Goal: Task Accomplishment & Management: Manage account settings

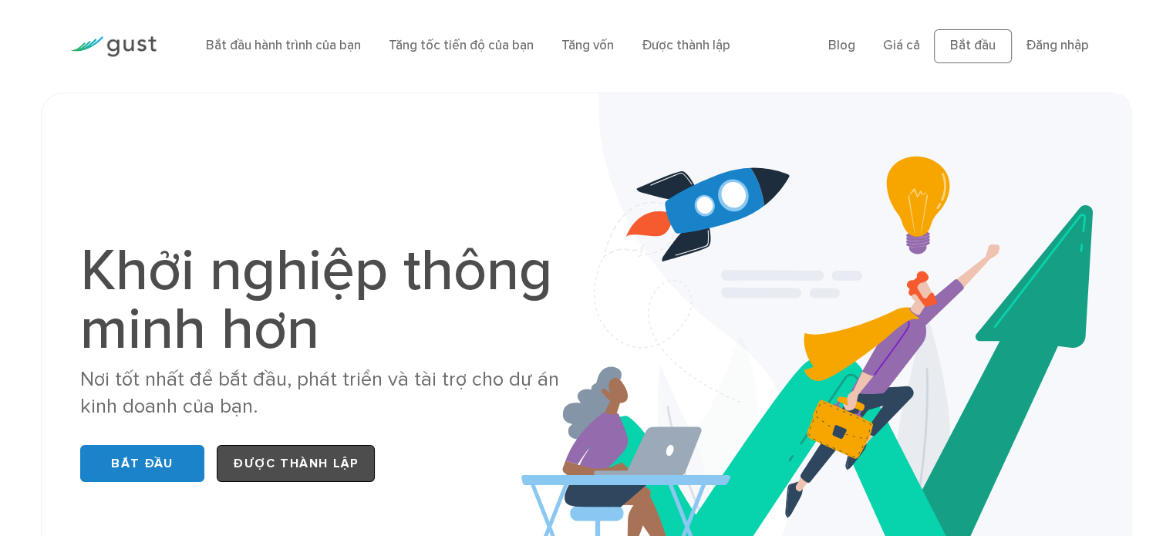
click at [244, 468] on font "Được thành lập" at bounding box center [296, 463] width 126 height 15
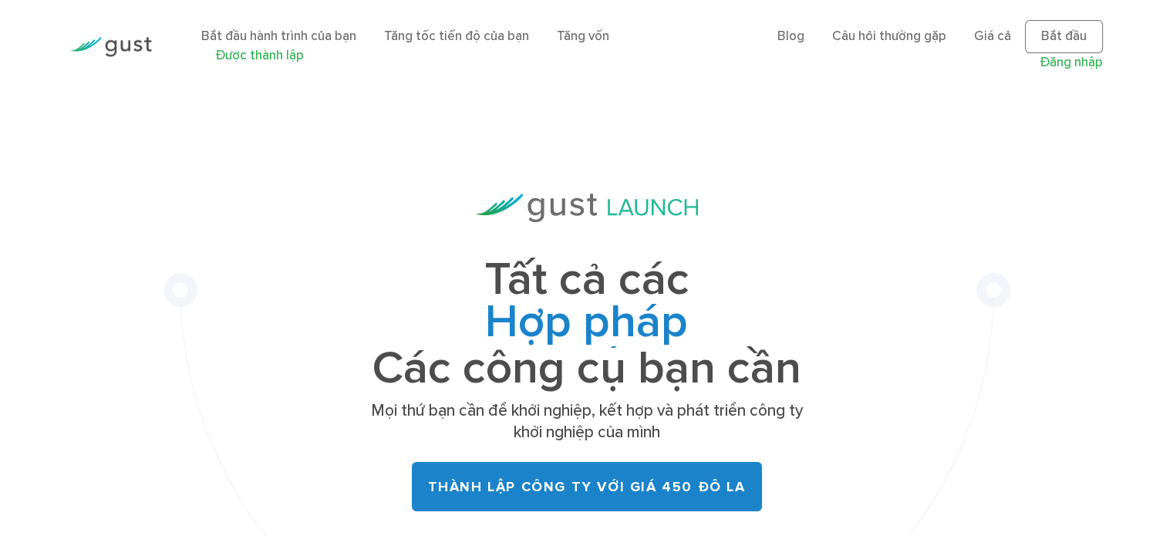
click at [1070, 66] on font "Đăng nhập" at bounding box center [1071, 62] width 63 height 15
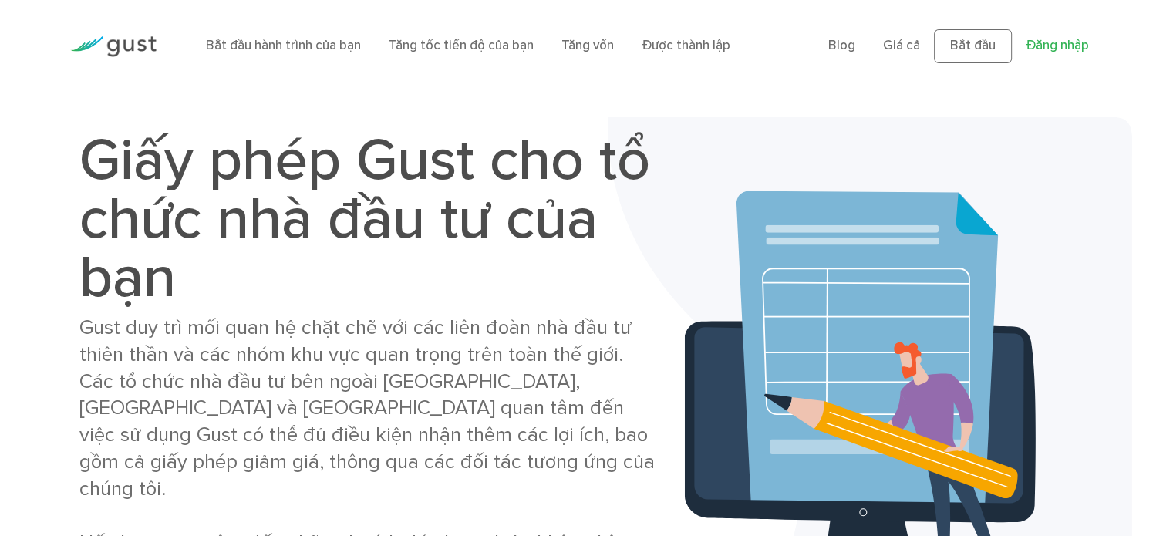
click at [1053, 46] on font "Đăng nhập" at bounding box center [1057, 45] width 63 height 15
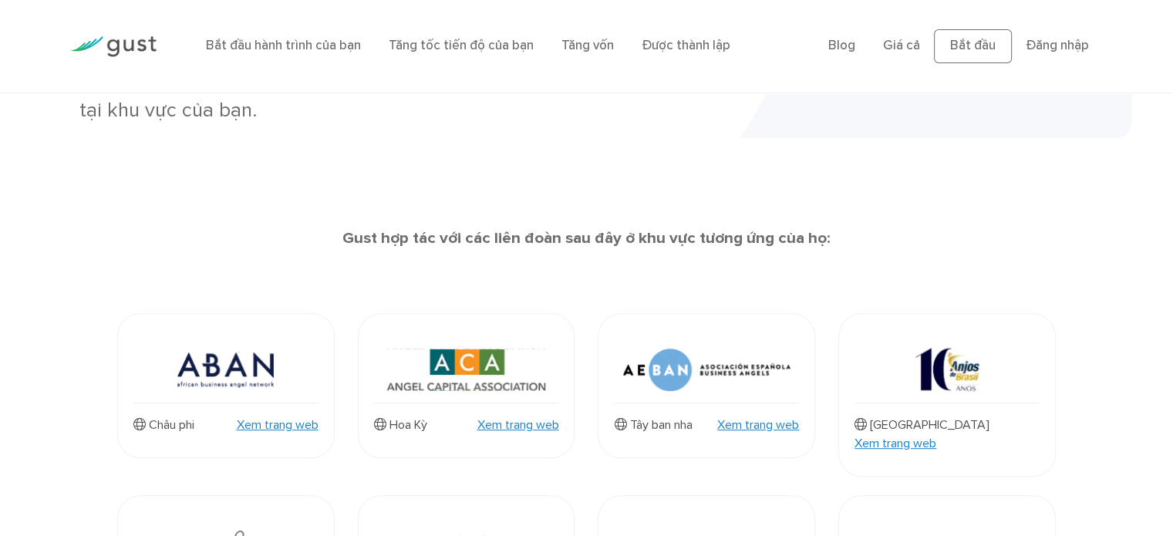
scroll to position [231, 0]
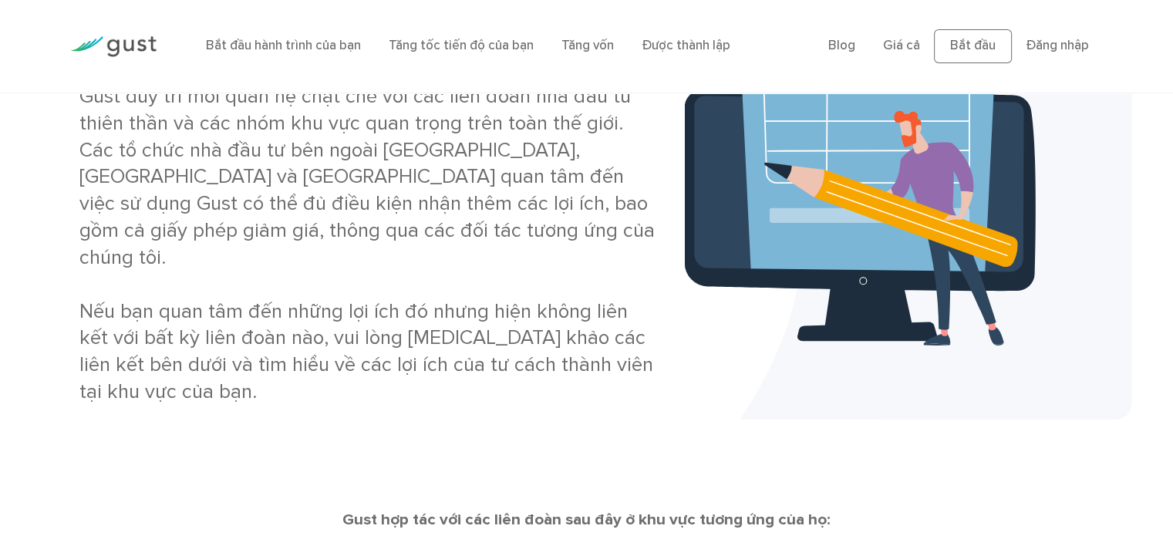
click at [329, 57] on div "Bắt đầu hành trình của bạn Tăng tốc tiến độ của bạn Tăng vốn Được thành lập" at bounding box center [505, 46] width 622 height 51
click at [1086, 45] on font "Đăng nhập" at bounding box center [1057, 45] width 63 height 15
